Goal: Browse casually

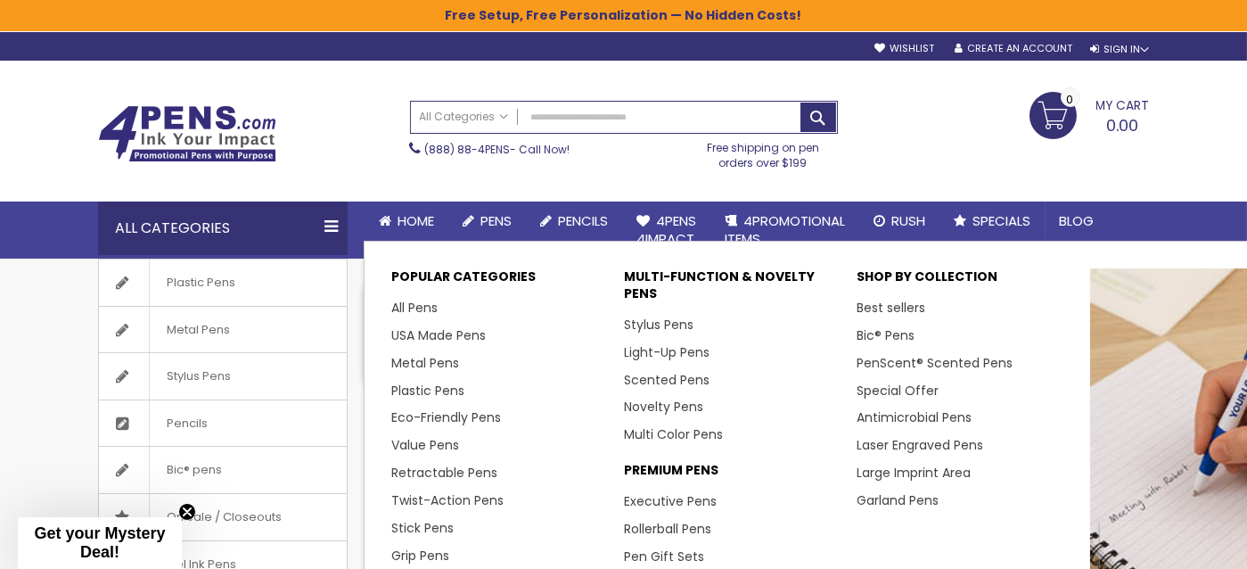
click at [489, 217] on span "Pens" at bounding box center [496, 220] width 31 height 19
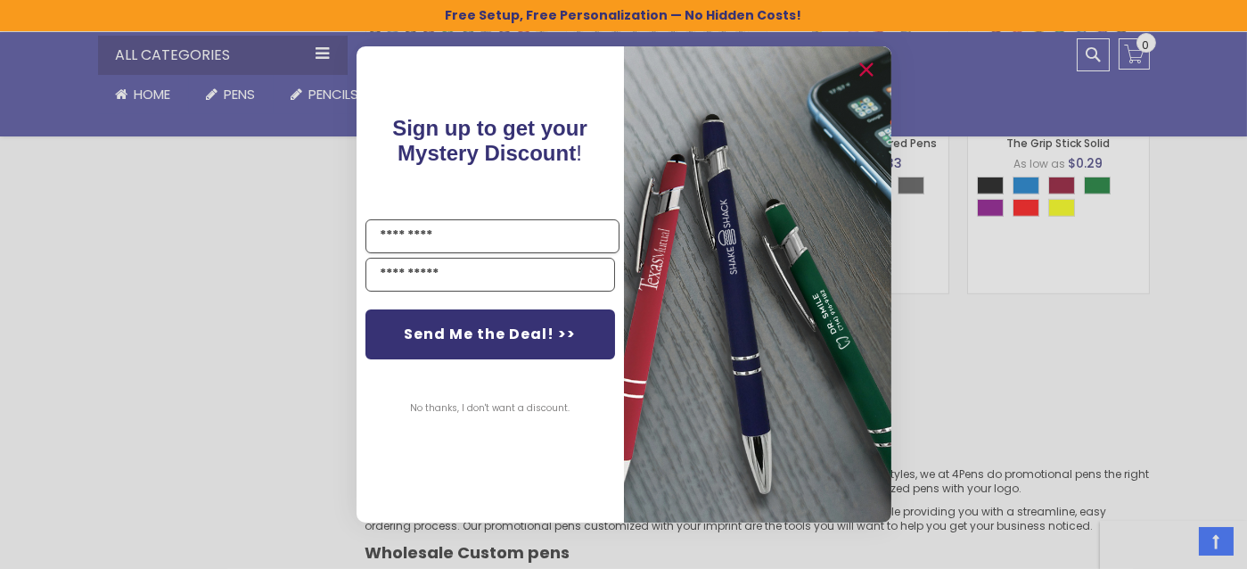
scroll to position [2512, 0]
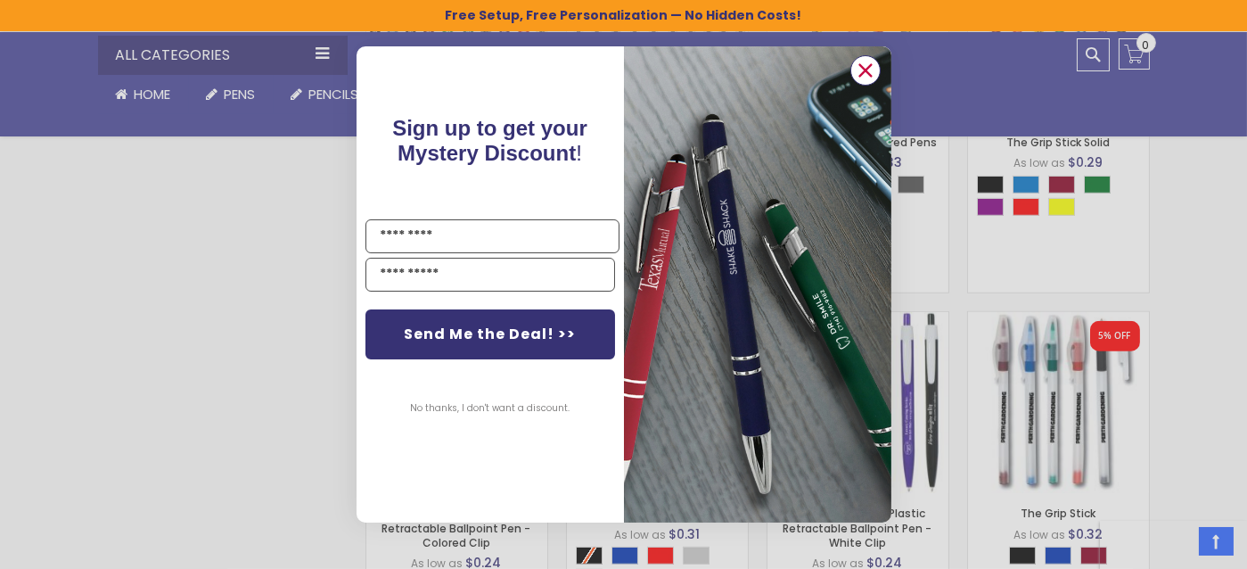
click at [865, 63] on circle "Close dialog" at bounding box center [864, 70] width 27 height 27
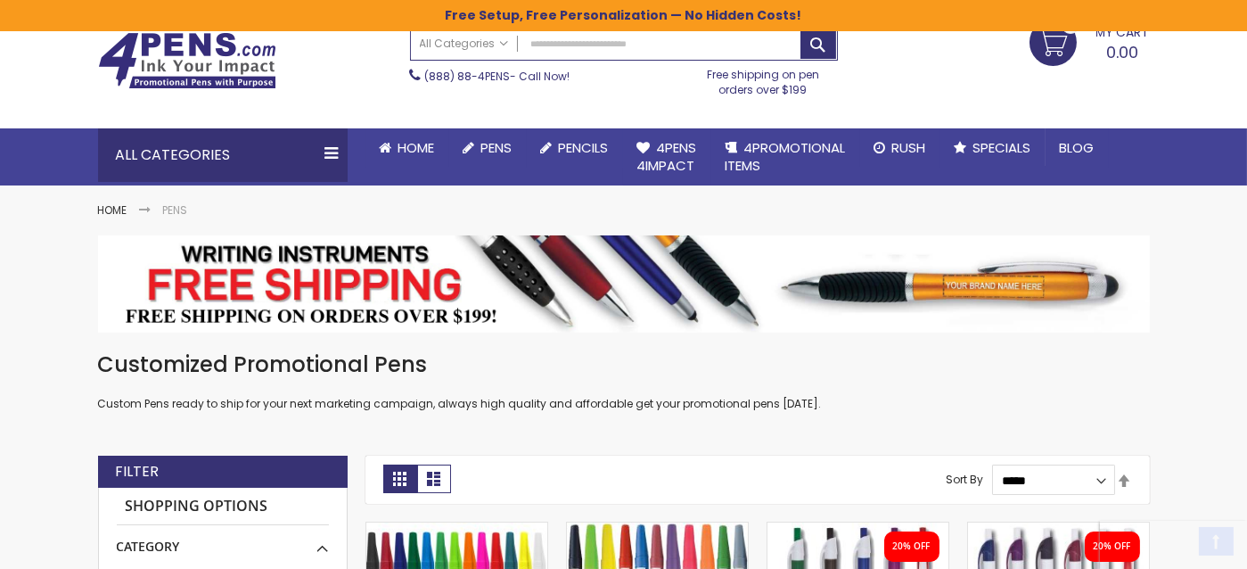
scroll to position [161, 0]
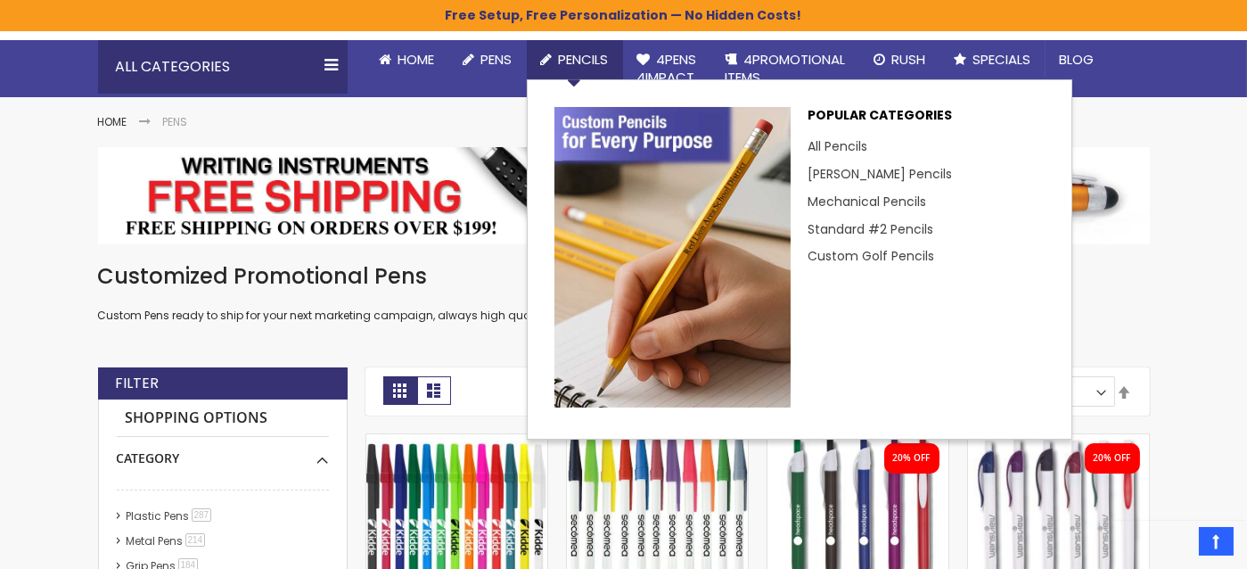
click at [586, 58] on span "Pencils" at bounding box center [584, 59] width 50 height 19
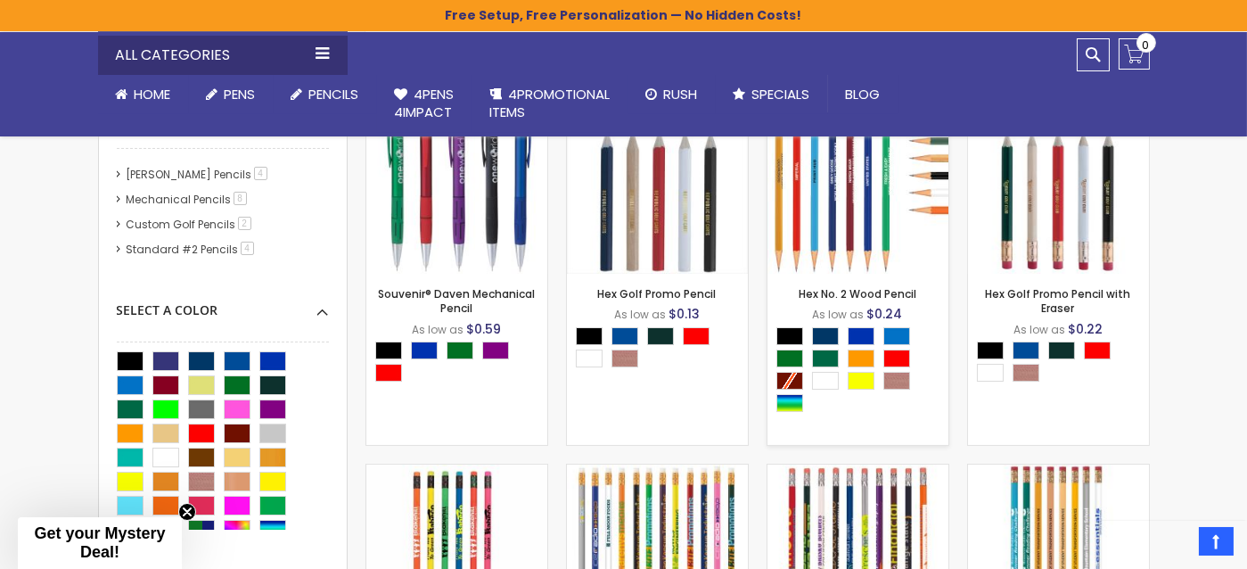
scroll to position [486, 0]
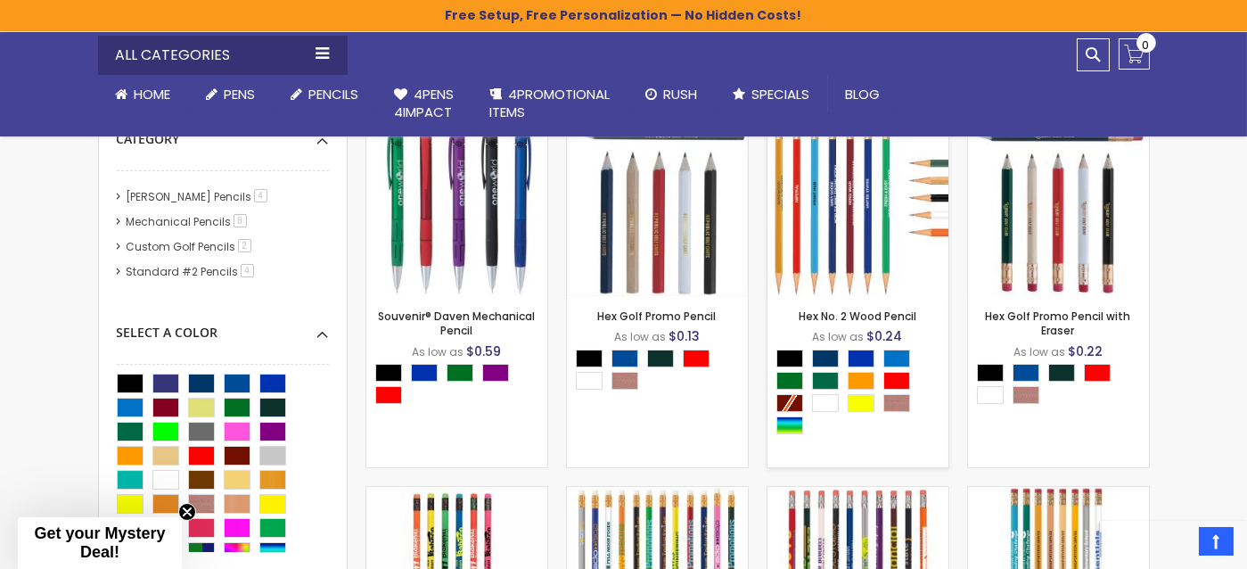
click at [823, 228] on img at bounding box center [858, 205] width 181 height 181
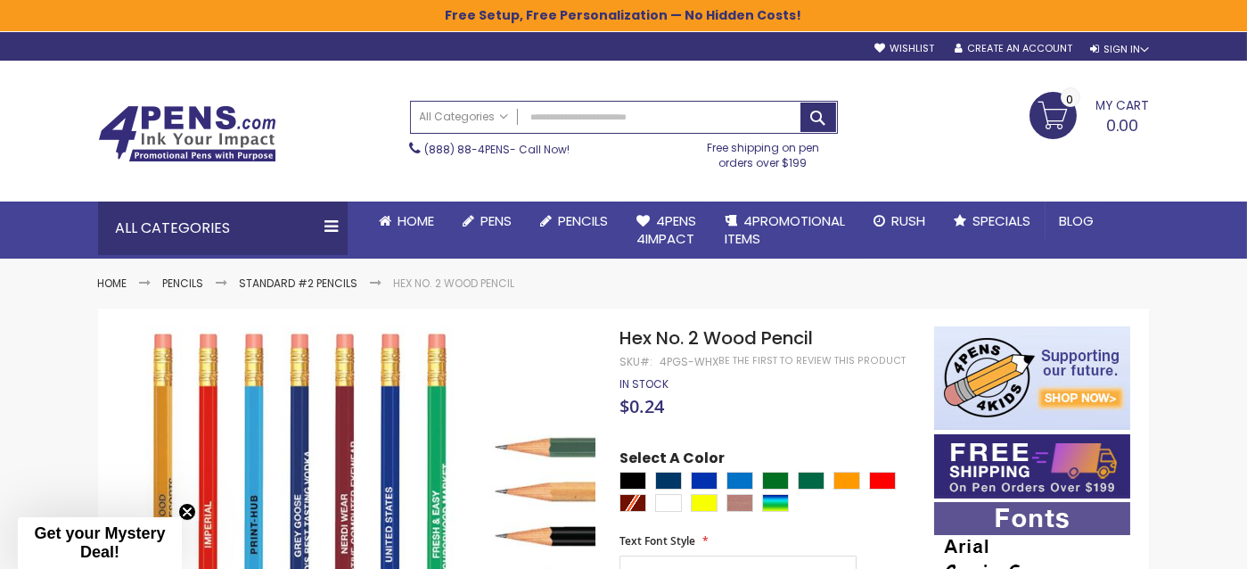
click at [173, 134] on img at bounding box center [187, 133] width 178 height 57
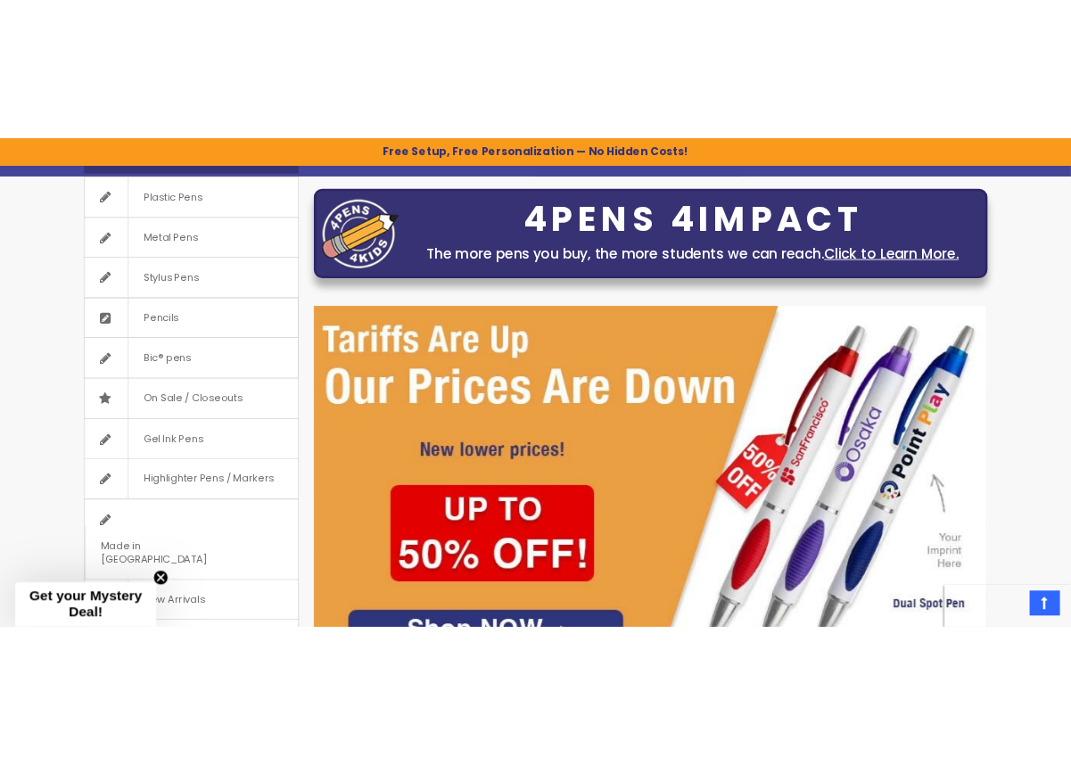
scroll to position [243, 0]
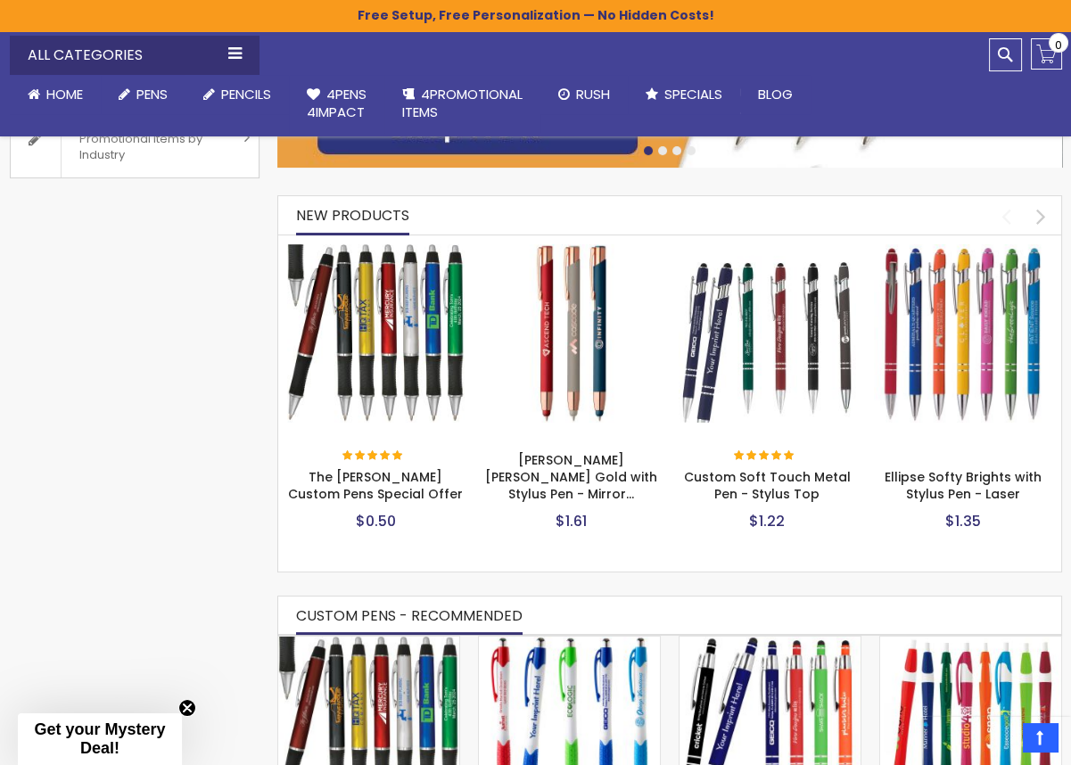
scroll to position [648, 0]
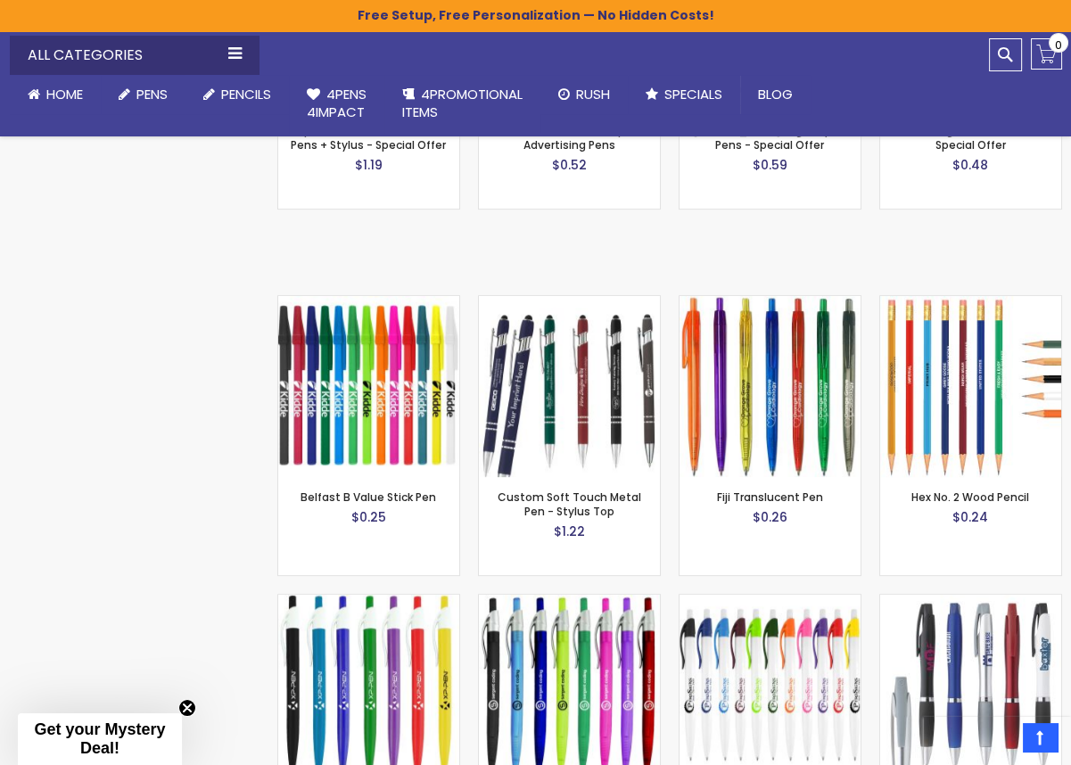
scroll to position [1783, 0]
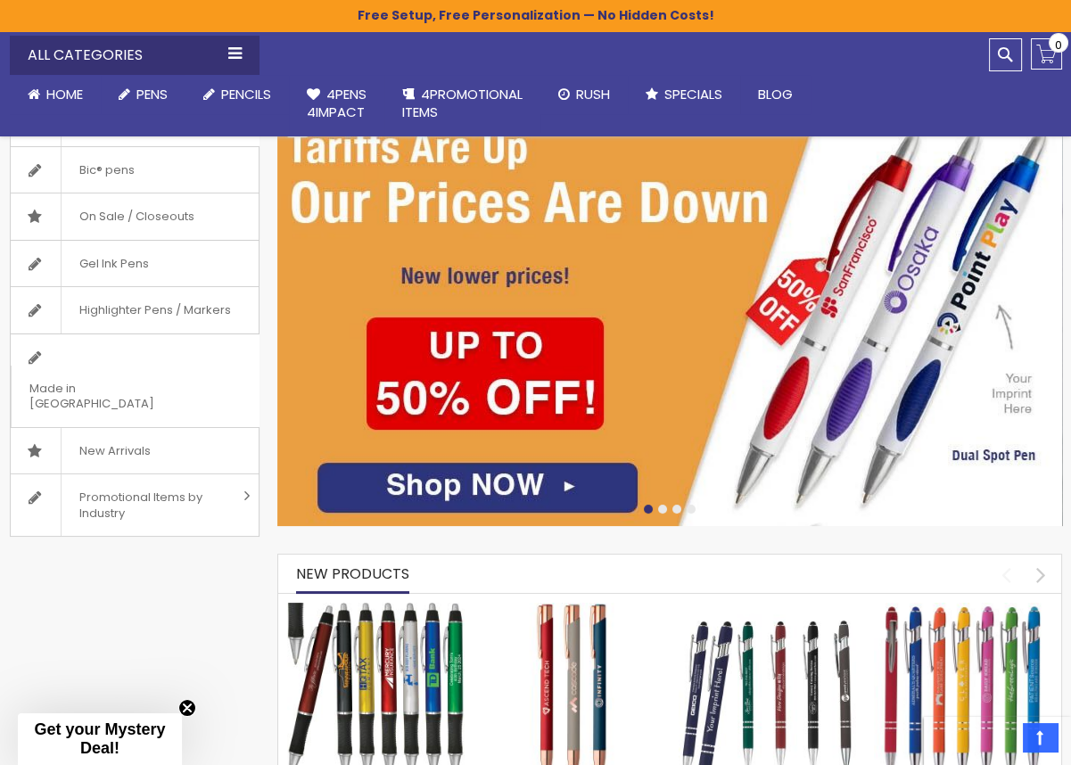
scroll to position [324, 0]
